Goal: Information Seeking & Learning: Learn about a topic

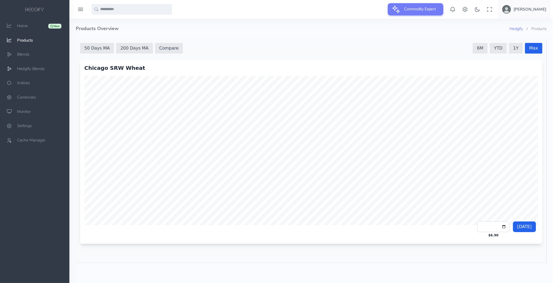
click at [342, 257] on div "**********" at bounding box center [311, 150] width 471 height 225
click at [139, 43] on button "200 Days MA" at bounding box center [134, 48] width 37 height 11
click at [92, 53] on div "**********" at bounding box center [311, 150] width 471 height 225
click at [93, 52] on button "50 Days MA" at bounding box center [97, 48] width 34 height 11
click at [116, 51] on button "200 Days MA" at bounding box center [134, 48] width 37 height 11
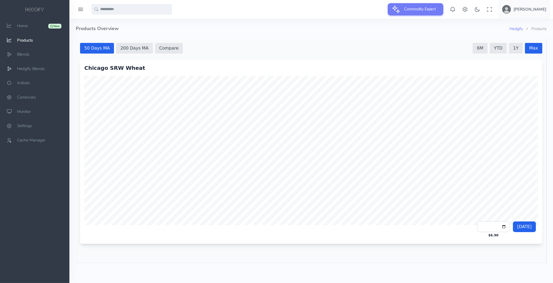
click at [108, 52] on button "50 Days MA" at bounding box center [97, 48] width 34 height 11
click at [124, 52] on button "200 Days MA" at bounding box center [134, 48] width 37 height 11
click at [520, 223] on button "[DATE]" at bounding box center [524, 227] width 23 height 11
click at [518, 52] on button "1Y" at bounding box center [516, 48] width 14 height 11
click at [500, 50] on button "YTD" at bounding box center [497, 48] width 17 height 11
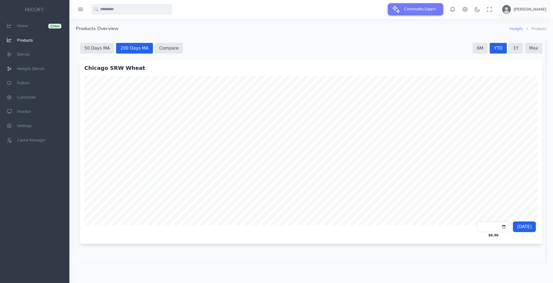
click at [481, 53] on button "6M" at bounding box center [479, 48] width 15 height 11
